Goal: Transaction & Acquisition: Subscribe to service/newsletter

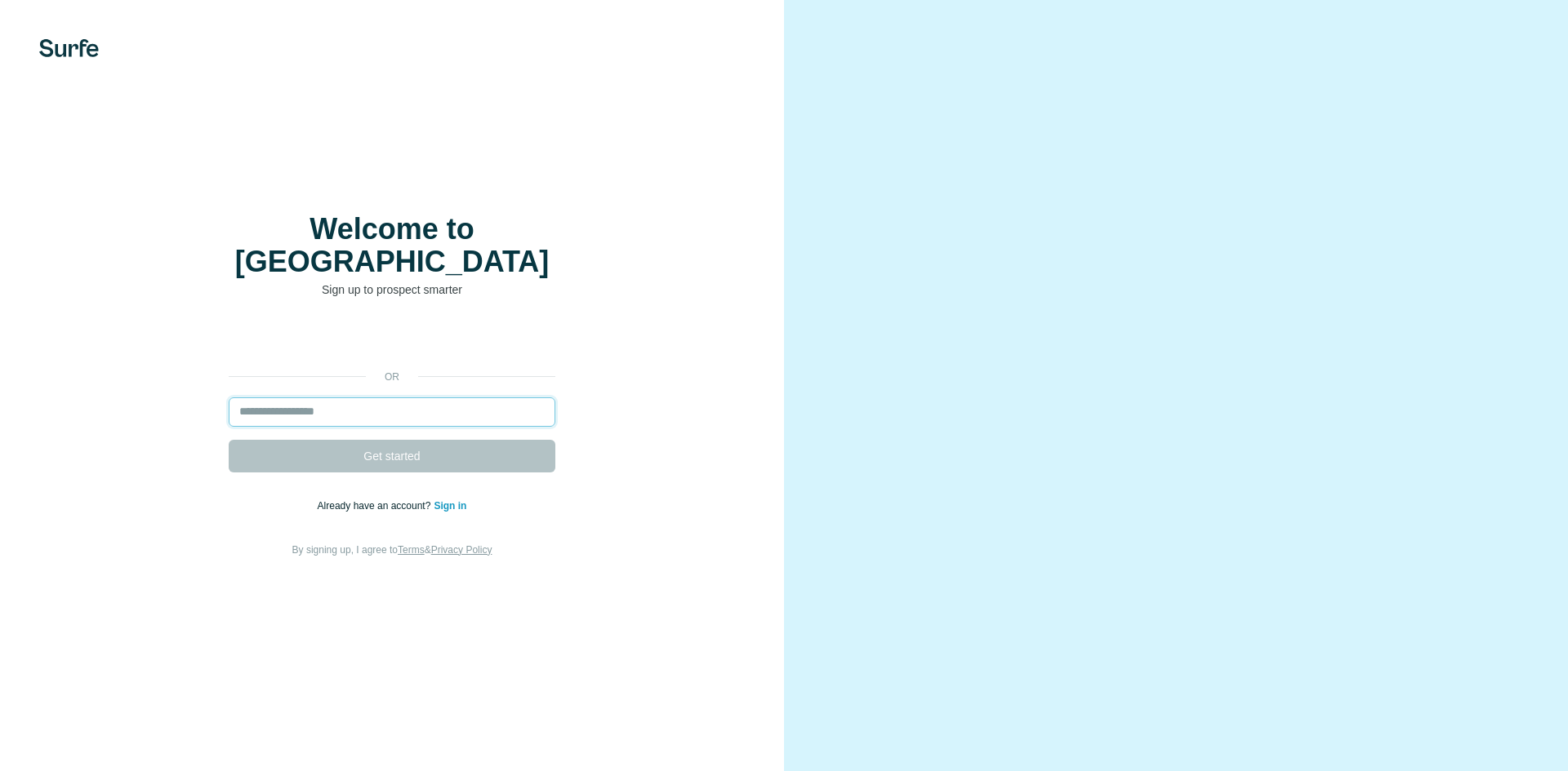
click at [374, 398] on input "email" at bounding box center [392, 413] width 326 height 30
type input "**********"
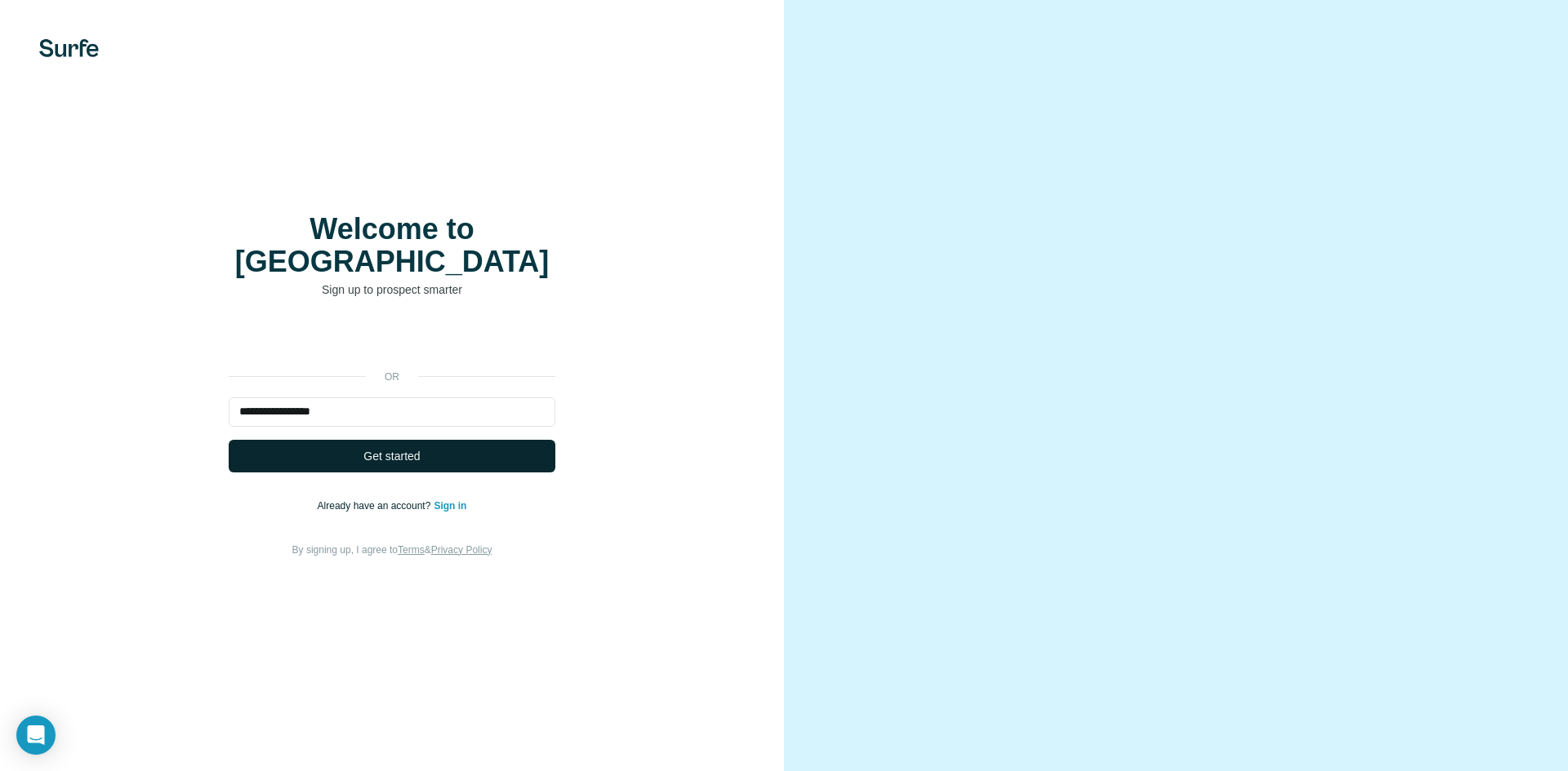
click at [403, 448] on span "Get started" at bounding box center [391, 456] width 57 height 17
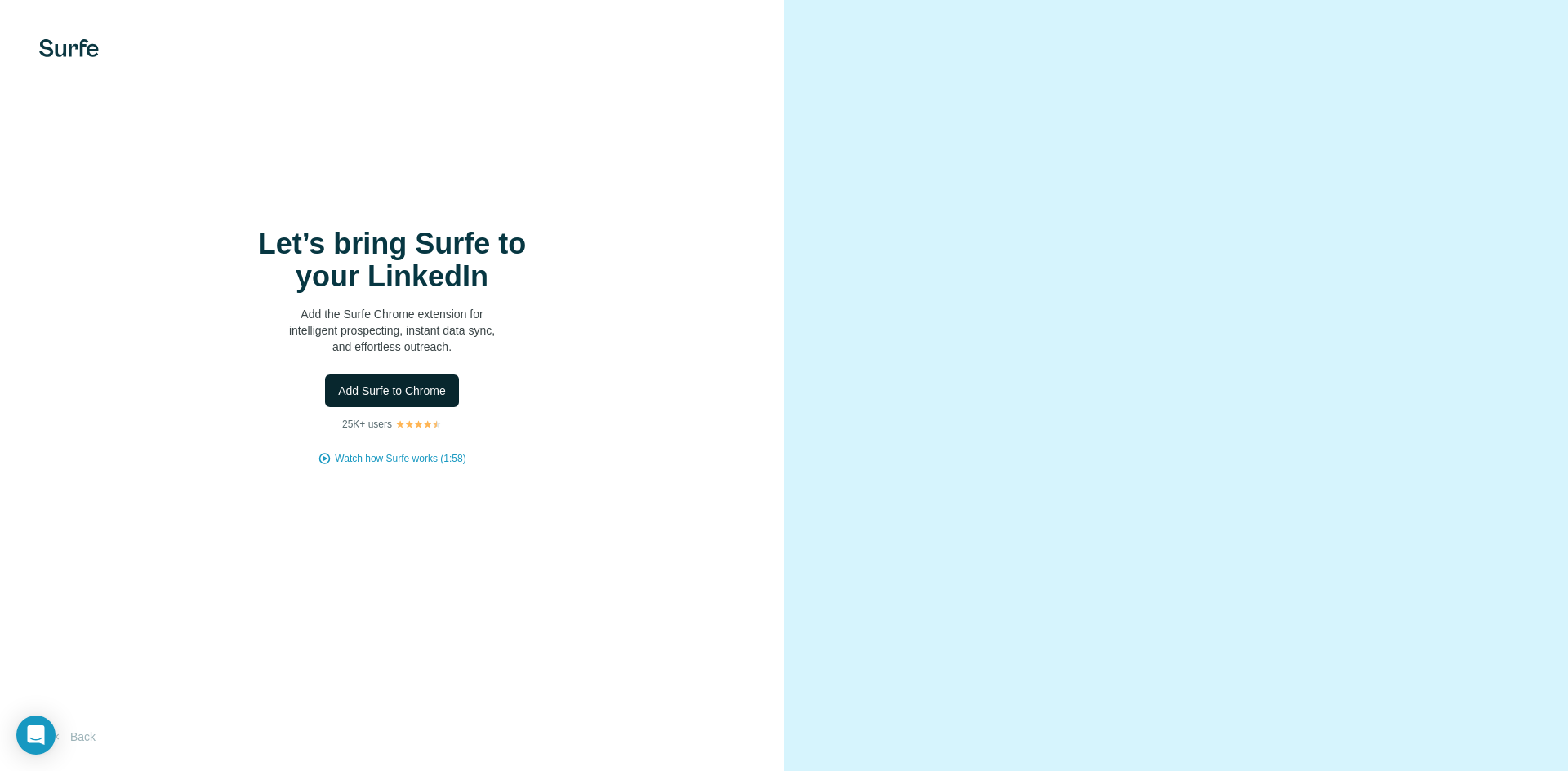
click at [387, 385] on span "Add Surfe to Chrome" at bounding box center [392, 391] width 108 height 17
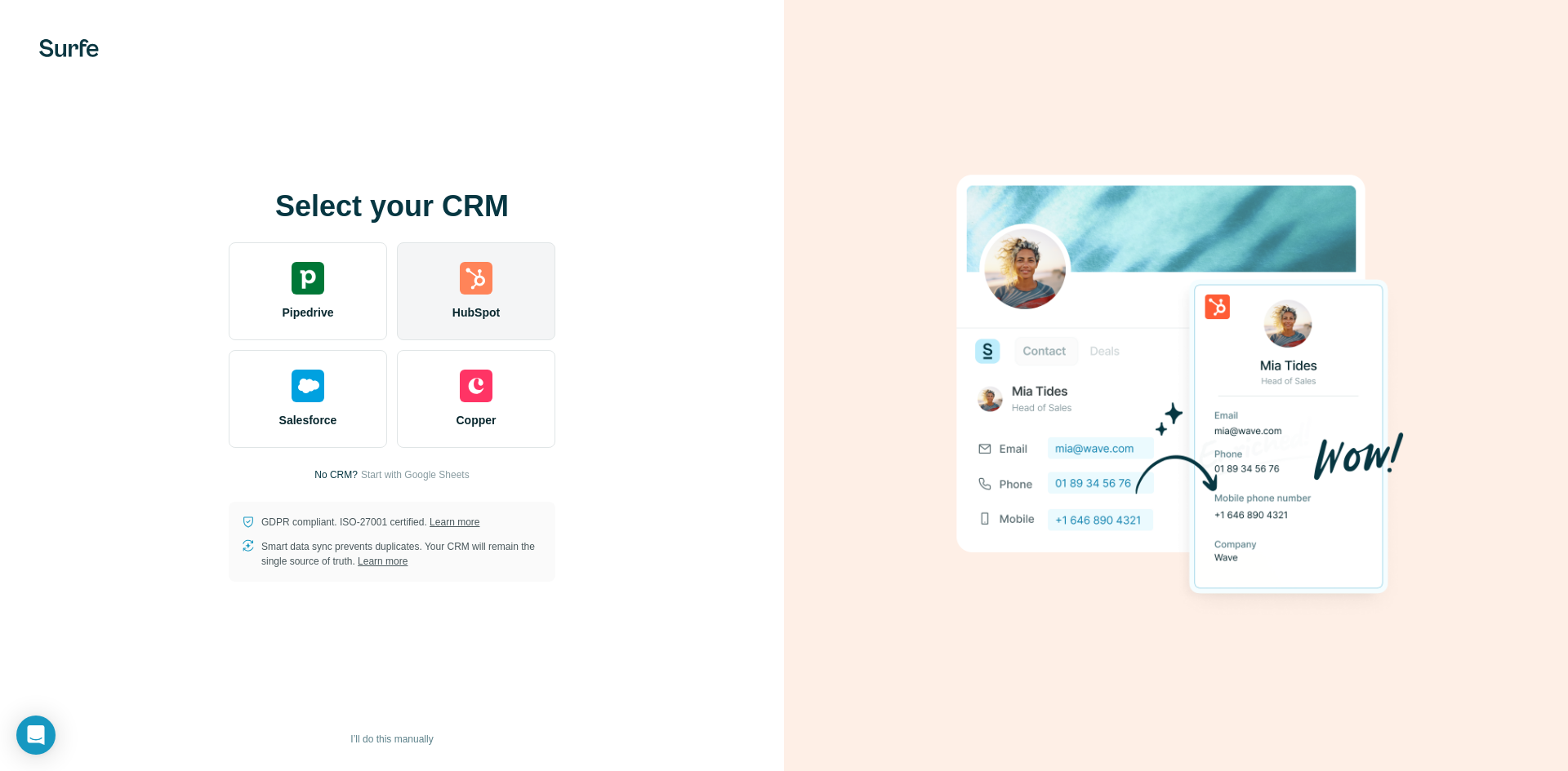
click at [487, 293] on img at bounding box center [476, 277] width 32 height 32
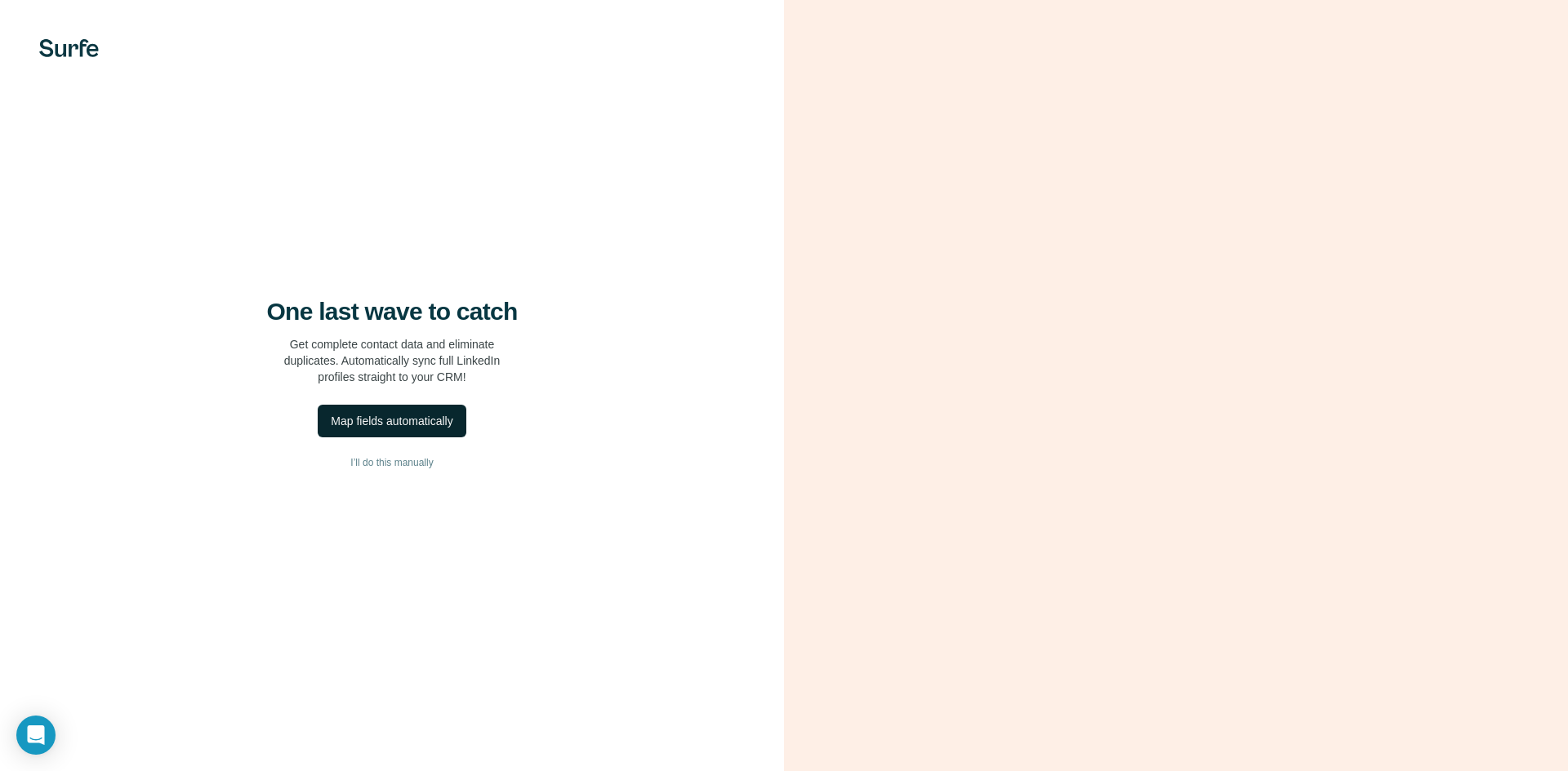
click at [401, 419] on div "Map fields automatically" at bounding box center [391, 420] width 121 height 17
